Goal: Navigation & Orientation: Find specific page/section

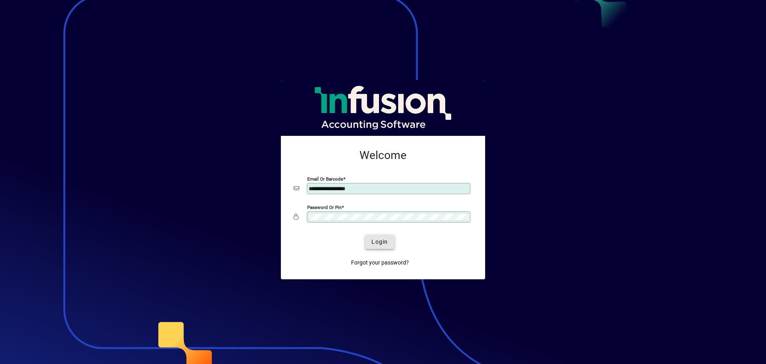
click at [382, 248] on span "submit" at bounding box center [379, 241] width 29 height 19
